Goal: Transaction & Acquisition: Purchase product/service

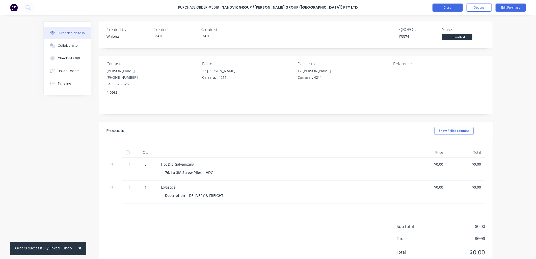
click at [451, 7] on button "Close" at bounding box center [447, 8] width 30 height 8
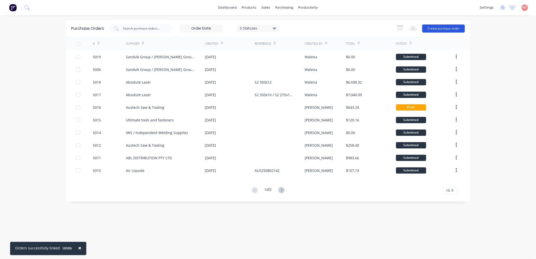
click at [443, 27] on button "Create purchase order" at bounding box center [443, 28] width 43 height 8
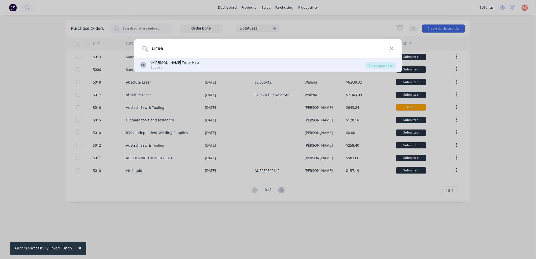
type input "unee"
click at [180, 67] on div "Supplier" at bounding box center [174, 67] width 48 height 5
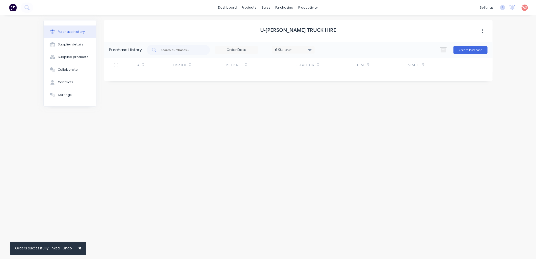
click at [117, 66] on div at bounding box center [116, 65] width 10 height 10
click at [115, 67] on div at bounding box center [116, 65] width 10 height 10
click at [115, 65] on div at bounding box center [116, 65] width 10 height 10
click at [477, 50] on button "Create Purchase" at bounding box center [470, 50] width 34 height 8
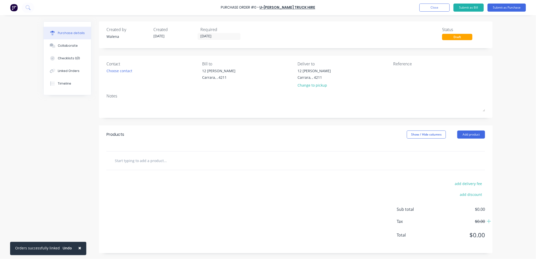
click at [140, 158] on input "text" at bounding box center [165, 160] width 101 height 10
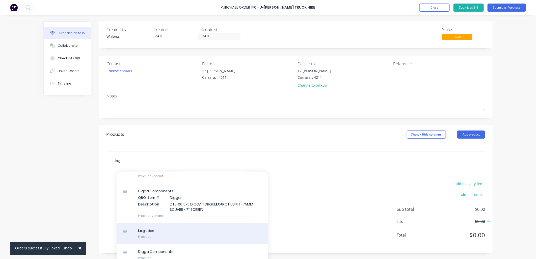
type input "log"
click at [169, 231] on div "Log istics Product" at bounding box center [192, 233] width 151 height 21
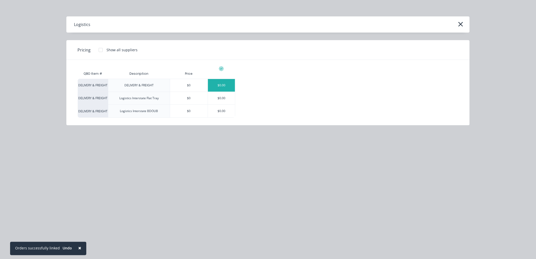
click at [222, 86] on div "$0.00" at bounding box center [221, 85] width 27 height 13
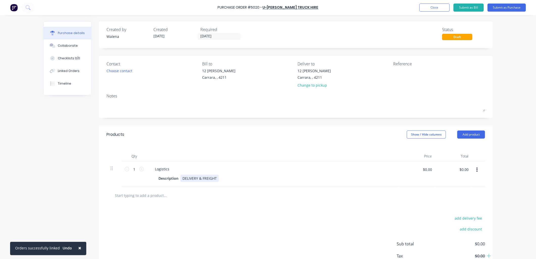
click at [214, 180] on div "DELIVERY & FREIGHT" at bounding box center [199, 178] width 38 height 7
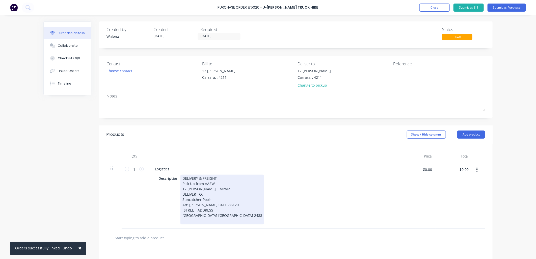
click at [216, 190] on div "DELIVERY & FREIGHT Pick Up from AASW 12 [PERSON_NAME], Carrara DELIVER TO: Sunc…" at bounding box center [222, 200] width 84 height 50
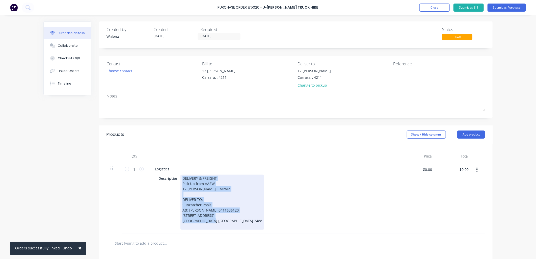
drag, startPoint x: 216, startPoint y: 222, endPoint x: 185, endPoint y: 180, distance: 52.3
click at [180, 177] on div "DELIVERY & FREIGHT Pick Up from AASW 12 [PERSON_NAME], [GEOGRAPHIC_DATA] DELIVE…" at bounding box center [222, 202] width 84 height 55
copy div "DELIVERY & FREIGHT Pick Up from AASW 12 [PERSON_NAME], Carrara DELIVER TO: Sunc…"
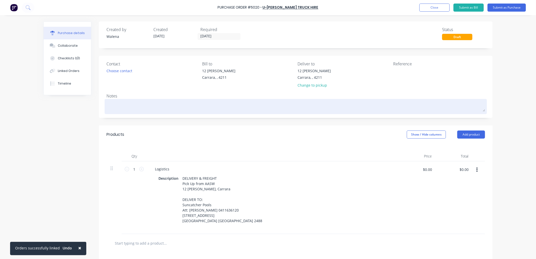
click at [120, 103] on textarea at bounding box center [295, 105] width 378 height 11
paste textarea "DELIVERY & FREIGHT Pick Up from AASW 12 [PERSON_NAME], [GEOGRAPHIC_DATA] DELIVE…"
type textarea "x"
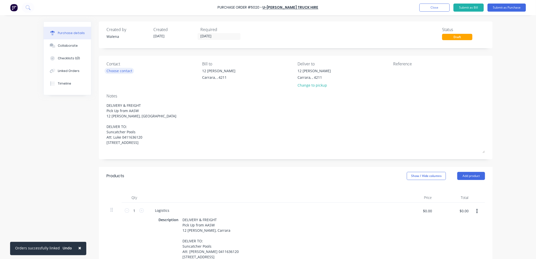
type textarea "DELIVERY & FREIGHT Pick Up from AASW 12 [PERSON_NAME], [GEOGRAPHIC_DATA] DELIVE…"
type textarea "x"
type textarea "DELIVERY & FREIGHT Pick Up from AASW 12 [PERSON_NAME], [GEOGRAPHIC_DATA] DELIVE…"
click at [123, 70] on div "Choose contact" at bounding box center [119, 70] width 26 height 5
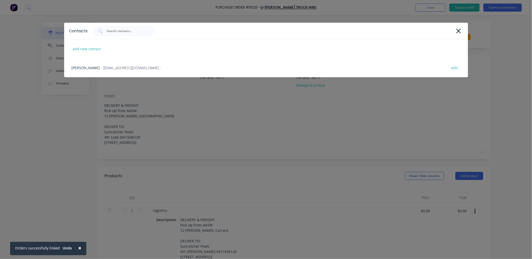
click at [123, 70] on span "- [EMAIL_ADDRESS][DOMAIN_NAME] -" at bounding box center [131, 67] width 60 height 5
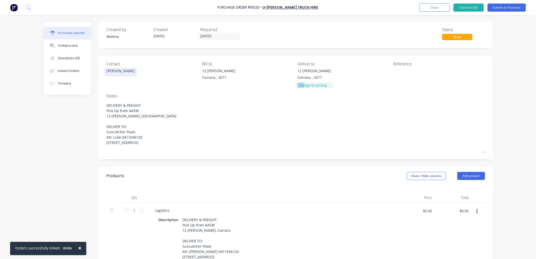
click at [303, 83] on div "Change to pickup" at bounding box center [314, 85] width 33 height 5
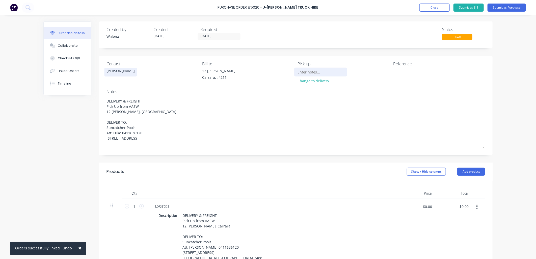
click at [311, 72] on input at bounding box center [321, 72] width 46 height 8
type textarea "x"
type input "t"
type textarea "x"
type input "tH"
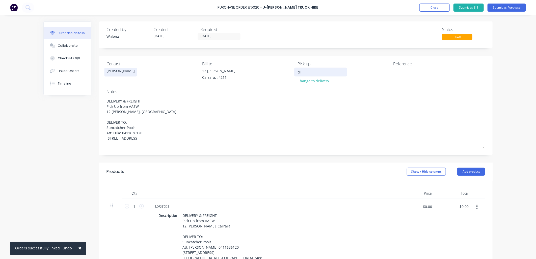
type textarea "x"
type input "tHU"
type textarea "x"
type input "tHUR"
type textarea "x"
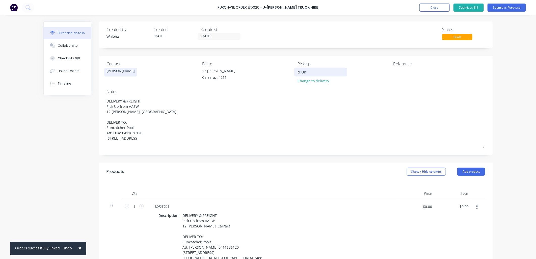
type input "tHURS"
type textarea "x"
type input "tHURS"
type textarea "x"
type input "tHURS 2"
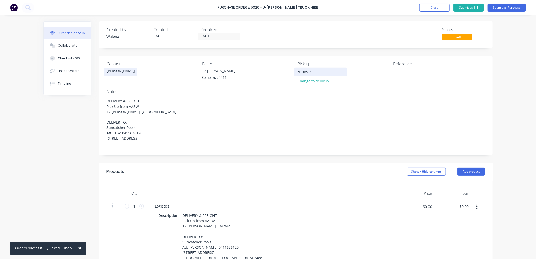
type textarea "x"
type input "tHURS 27"
type textarea "x"
type input "tHURS 27."
type textarea "x"
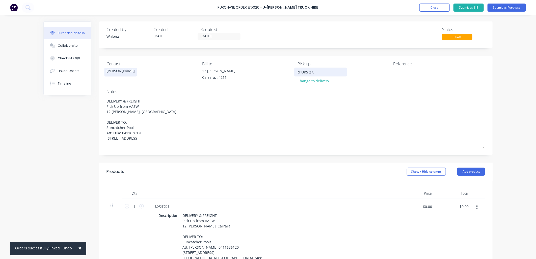
type input "tHURS 27.0"
type textarea "x"
type input "tHURS 27.08"
type textarea "x"
type input "tHURS 27.08."
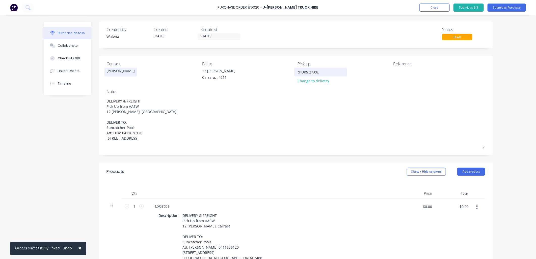
type textarea "x"
type input "tHURS 27.08.2"
type textarea "x"
type input "[DATE]"
drag, startPoint x: 307, startPoint y: 72, endPoint x: 290, endPoint y: 70, distance: 16.2
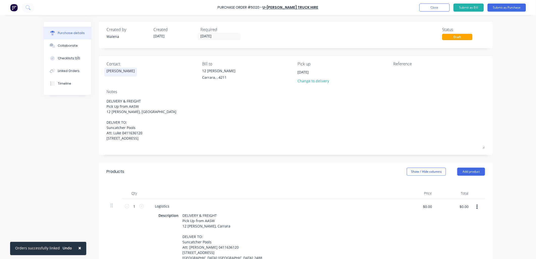
click at [298, 71] on div "[DATE]" at bounding box center [321, 72] width 46 height 8
type textarea "x"
type input "tHURS T25"
type textarea "x"
type input "tHURS 25"
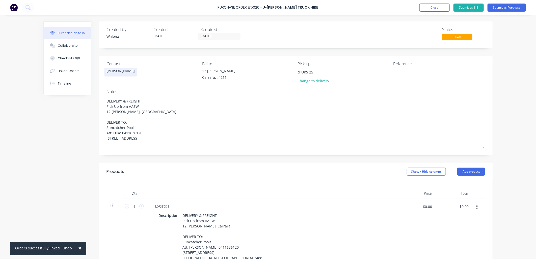
type textarea "x"
type input "tHURS25"
type textarea "x"
type input "tHUR25"
type textarea "x"
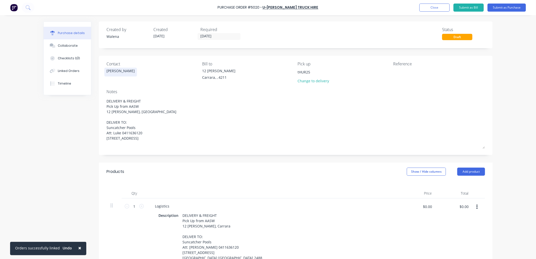
type input "tHU25"
type textarea "x"
type input "tH25"
type textarea "x"
type input "t25"
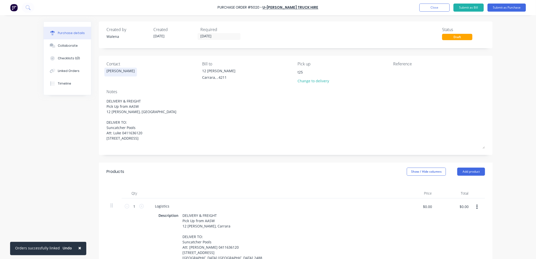
type textarea "x"
type input "25"
type textarea "x"
type input "T25"
type textarea "x"
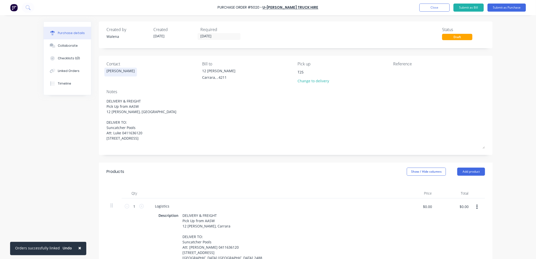
type input "Th25"
type textarea "x"
type input "Thu25"
type textarea "x"
type input "Thur25"
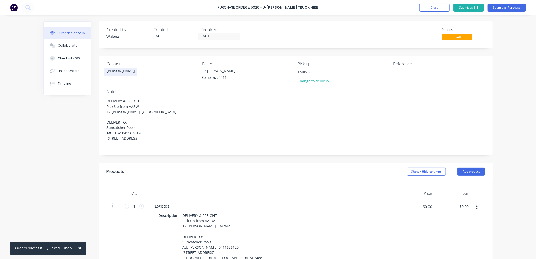
type textarea "x"
type input "Thurs25"
type textarea "x"
type input "Thurs 25"
type textarea "x"
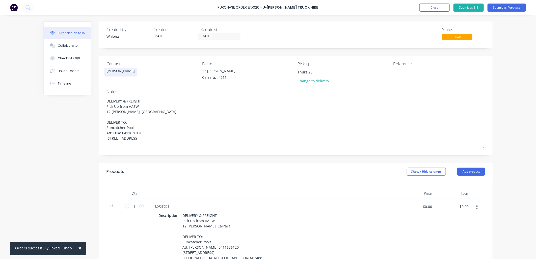
type input "Thurs 225"
type textarea "x"
type input "Thurs 2725"
type textarea "x"
type input "Thurs 27.25"
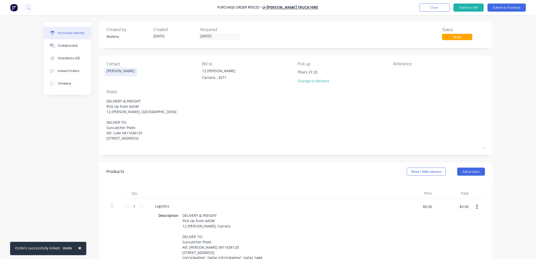
type textarea "x"
type input "Thurs 27.025"
type textarea "x"
type input "Thurs 27.0825"
type textarea "x"
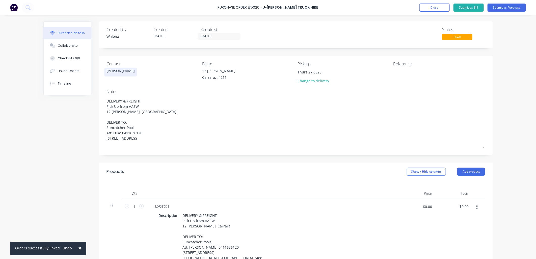
type input "[DATE]"
type textarea "x"
type input "[DATE]"
click at [397, 64] on div "Reference" at bounding box center [439, 64] width 92 height 6
drag, startPoint x: 396, startPoint y: 71, endPoint x: 394, endPoint y: 75, distance: 4.2
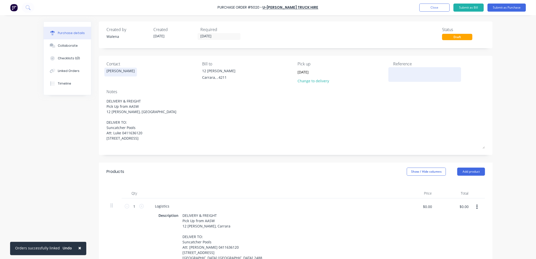
click at [394, 75] on textarea at bounding box center [424, 73] width 63 height 11
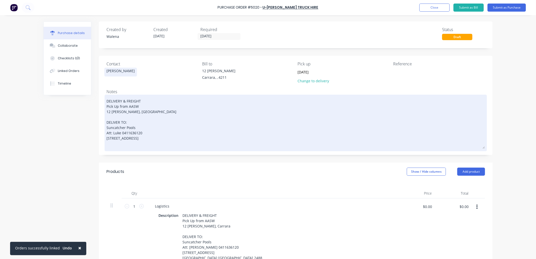
drag, startPoint x: 137, startPoint y: 138, endPoint x: 129, endPoint y: 139, distance: 8.4
drag, startPoint x: 129, startPoint y: 139, endPoint x: 215, endPoint y: 125, distance: 87.6
click at [215, 125] on textarea "DELIVERY & FREIGHT Pick Up from AASW 12 [PERSON_NAME], [GEOGRAPHIC_DATA] DELIVE…" at bounding box center [295, 122] width 378 height 53
drag, startPoint x: 104, startPoint y: 138, endPoint x: 157, endPoint y: 135, distance: 53.3
click at [157, 135] on textarea "DELIVERY & FREIGHT Pick Up from AASW 12 [PERSON_NAME], [GEOGRAPHIC_DATA] DELIVE…" at bounding box center [295, 122] width 378 height 53
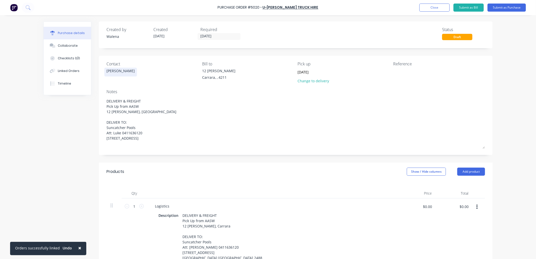
click at [394, 62] on div "Reference" at bounding box center [439, 64] width 92 height 6
drag, startPoint x: 395, startPoint y: 65, endPoint x: 392, endPoint y: 72, distance: 7.6
click at [393, 72] on textarea at bounding box center [424, 73] width 63 height 11
paste textarea "[STREET_ADDRESS]"
type textarea "x"
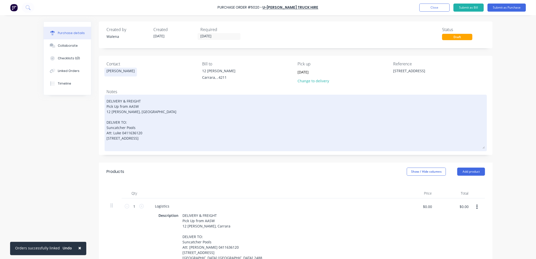
type textarea "[STREET_ADDRESS]"
type textarea "x"
type textarea "[STREET_ADDRESS]"
click at [134, 145] on textarea "DELIVERY & FREIGHT Pick Up from AASW 12 [PERSON_NAME], [GEOGRAPHIC_DATA] DELIVE…" at bounding box center [295, 122] width 378 height 53
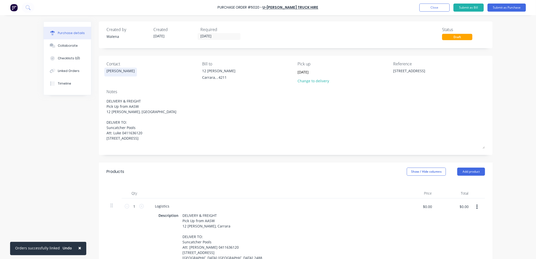
drag, startPoint x: 142, startPoint y: 145, endPoint x: 102, endPoint y: 141, distance: 39.8
click at [101, 141] on div "Contact [PERSON_NAME] Bill to 12 [PERSON_NAME], , 4211 Pick up [DATE] Change to…" at bounding box center [296, 105] width 394 height 99
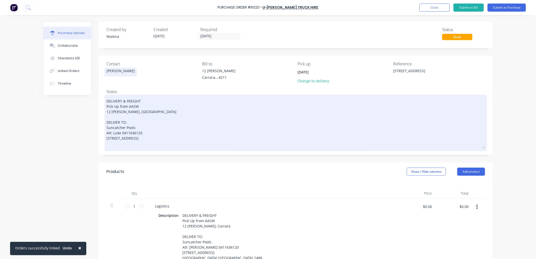
type textarea "x"
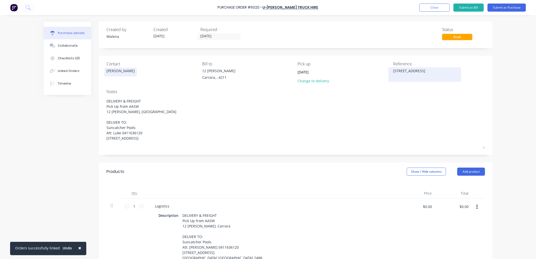
click at [422, 78] on textarea "[STREET_ADDRESS]" at bounding box center [424, 73] width 63 height 11
type textarea "[STREET_ADDRESS]"
type textarea "x"
paste textarea "[GEOGRAPHIC_DATA] [GEOGRAPHIC_DATA] 248"
type textarea "[STREET_ADDRESS]"
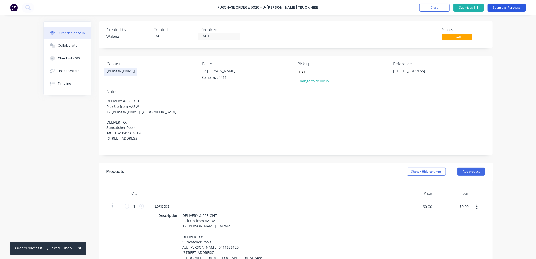
type textarea "x"
type textarea "[STREET_ADDRESS]"
click at [512, 6] on button "Submit as Purchase" at bounding box center [506, 8] width 38 height 8
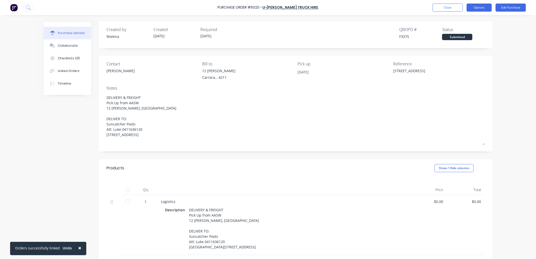
click at [480, 5] on button "Options" at bounding box center [478, 8] width 25 height 8
click at [461, 17] on div "Print / Email" at bounding box center [467, 20] width 39 height 7
click at [466, 40] on div "Without pricing" at bounding box center [467, 40] width 39 height 7
type textarea "x"
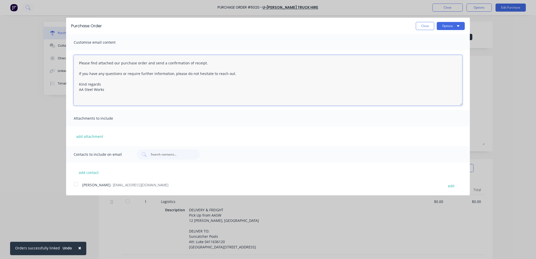
click at [79, 63] on textarea "Please find attached our purchase order and send a confirmation of receipt. If …" at bounding box center [268, 80] width 389 height 50
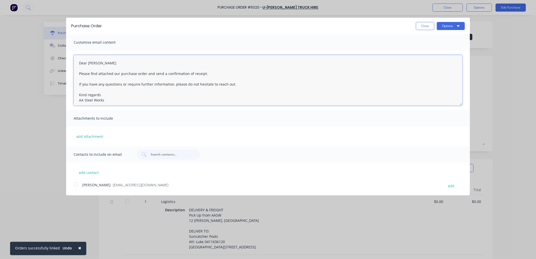
click at [104, 95] on textarea "Dear [PERSON_NAME] Please find attached our purchase order and send a confirmat…" at bounding box center [268, 80] width 389 height 50
click at [74, 183] on div at bounding box center [76, 184] width 10 height 10
type textarea "Dear [PERSON_NAME] Please find attached our purchase order and send a confirmat…"
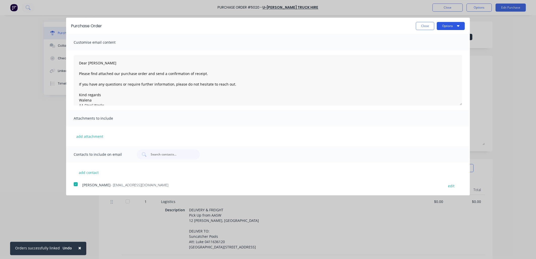
click at [460, 27] on button "Options" at bounding box center [451, 26] width 28 height 8
click at [445, 47] on div "Email" at bounding box center [440, 48] width 39 height 7
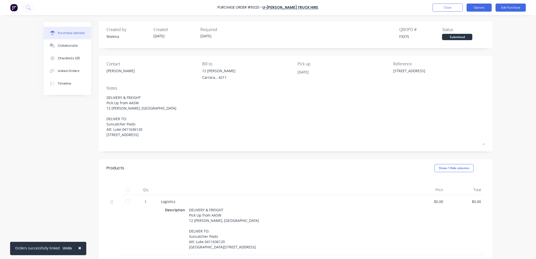
click at [480, 7] on button "Options" at bounding box center [478, 8] width 25 height 8
click at [465, 18] on div "Print / Email" at bounding box center [467, 20] width 39 height 7
click at [464, 40] on div "Without pricing" at bounding box center [467, 40] width 39 height 7
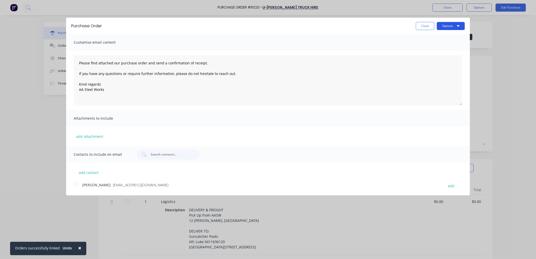
click at [459, 26] on icon "button" at bounding box center [458, 26] width 3 height 2
click at [453, 37] on div "Print" at bounding box center [440, 38] width 39 height 7
click at [33, 120] on div "Purchase Order Close Options Print Email Customise email content Please find at…" at bounding box center [268, 129] width 536 height 259
click at [426, 29] on button "Close" at bounding box center [425, 26] width 18 height 8
type textarea "x"
